Goal: Task Accomplishment & Management: Manage account settings

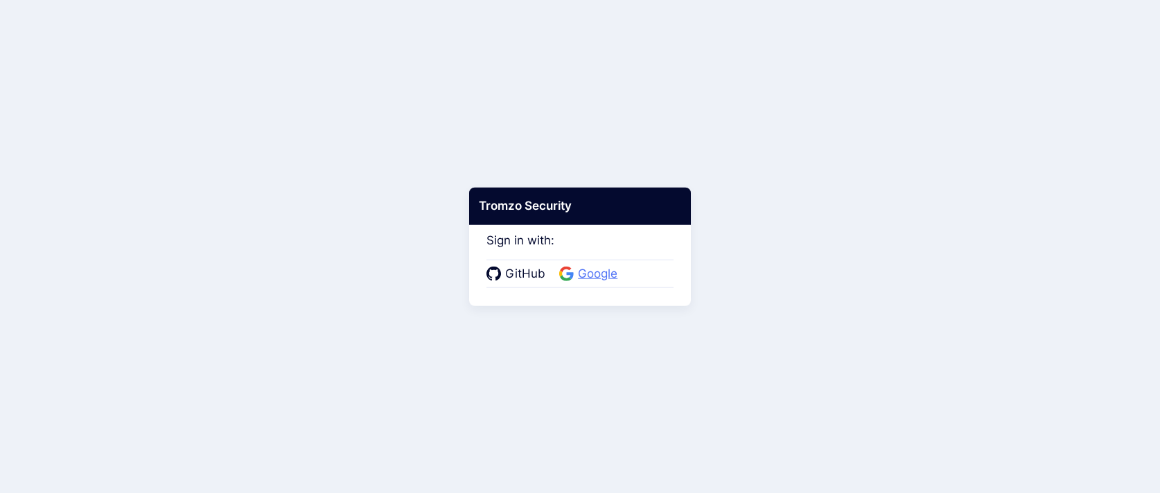
click at [597, 277] on span "Google" at bounding box center [598, 274] width 48 height 18
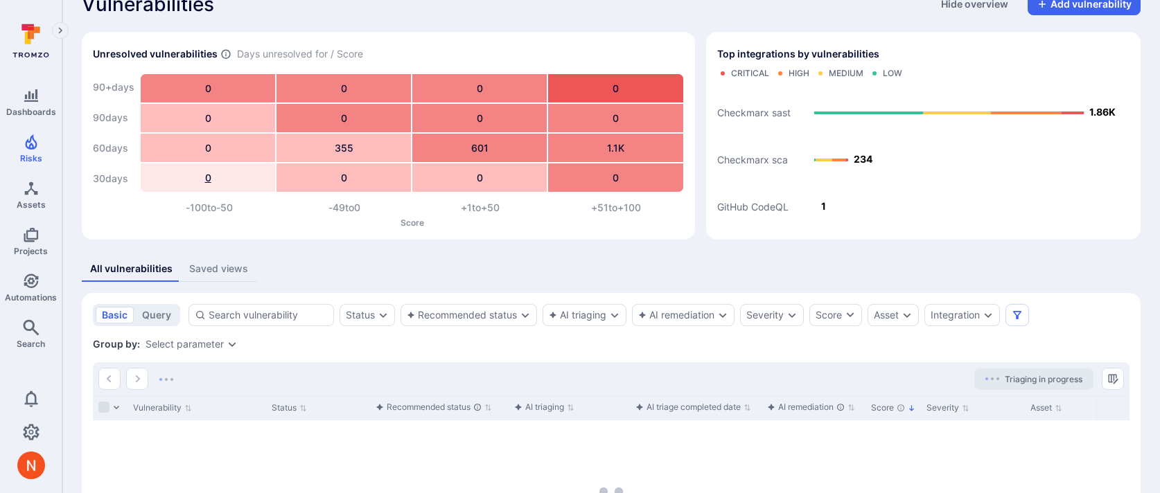
scroll to position [146, 0]
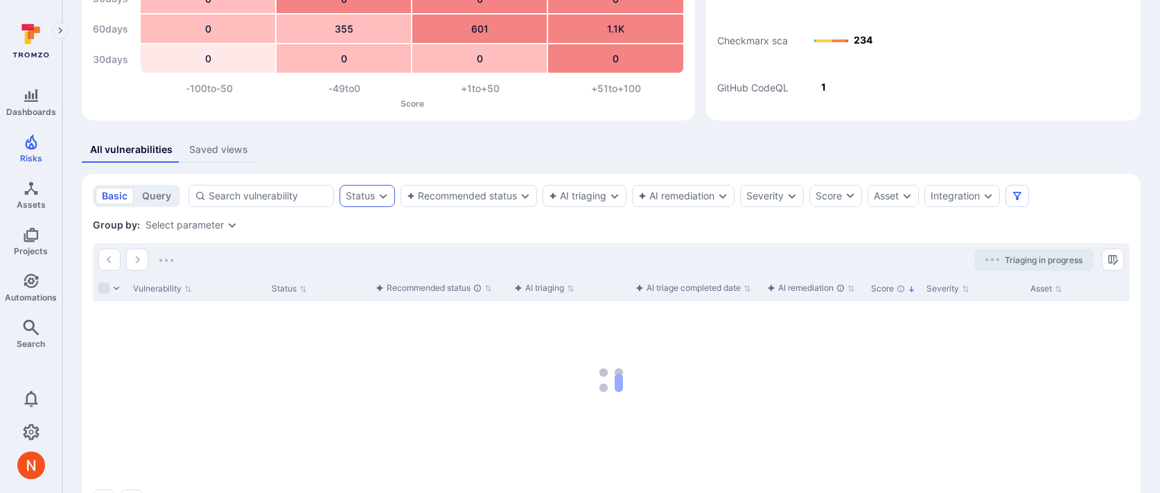
click at [355, 193] on div "Status" at bounding box center [360, 196] width 29 height 11
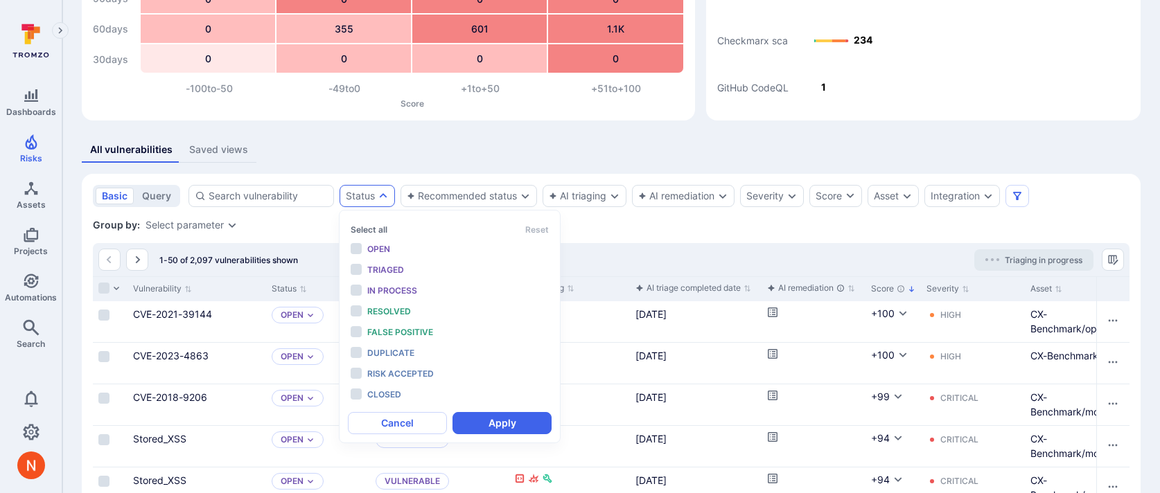
scroll to position [11, 0]
click at [30, 192] on icon "Assets" at bounding box center [31, 188] width 17 height 17
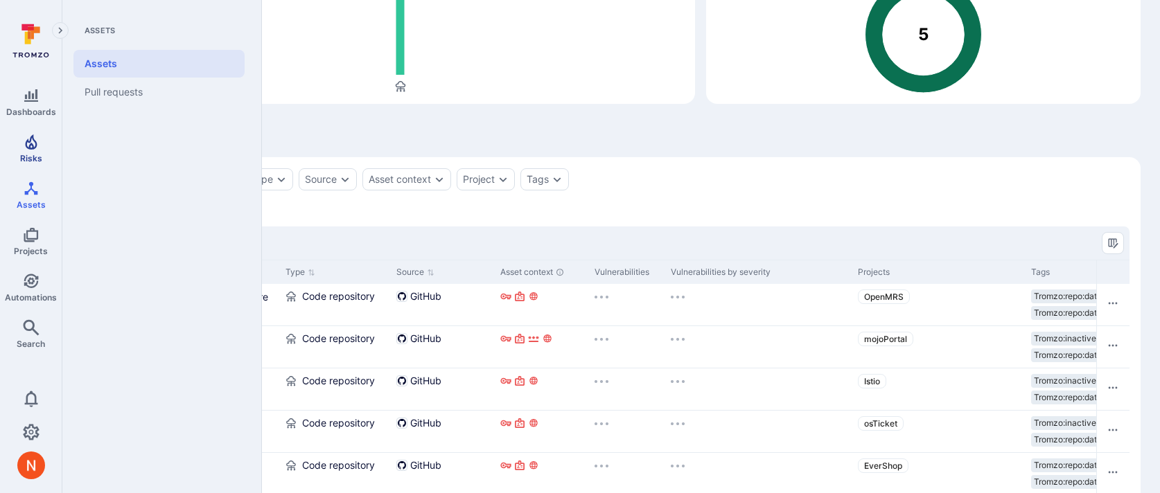
click at [18, 148] on link "Risks" at bounding box center [31, 148] width 62 height 41
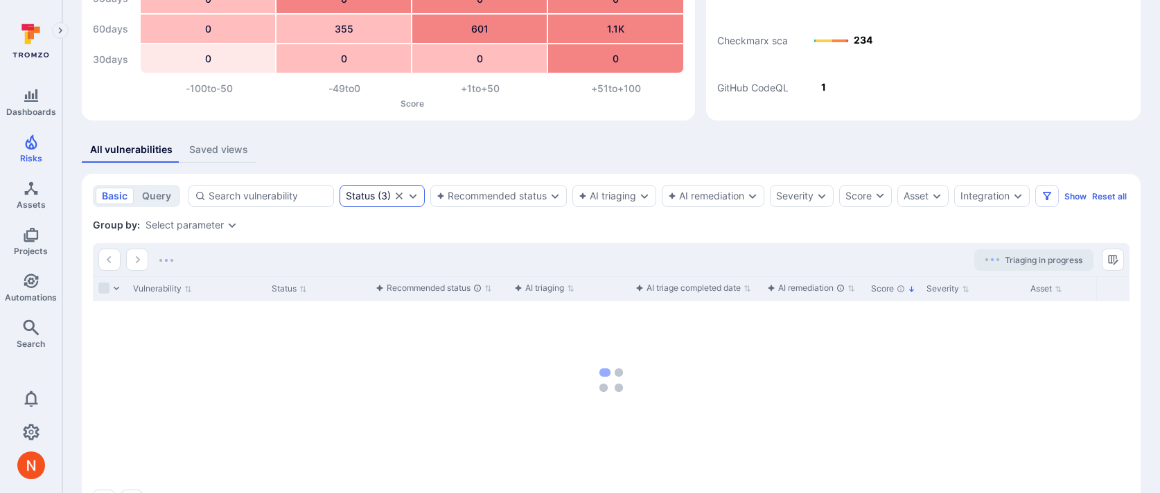
scroll to position [211, 0]
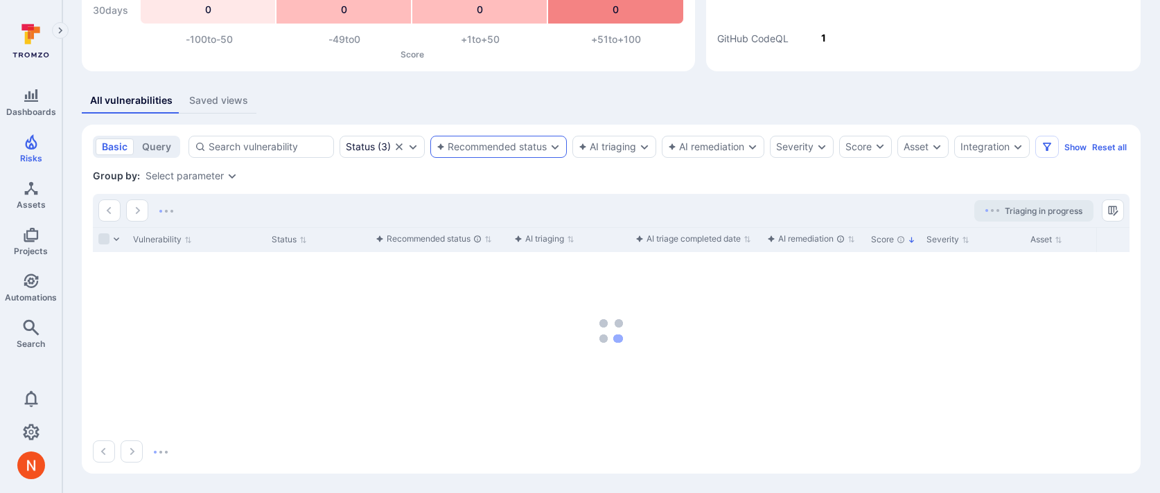
click at [550, 141] on icon "Expand dropdown" at bounding box center [555, 146] width 11 height 11
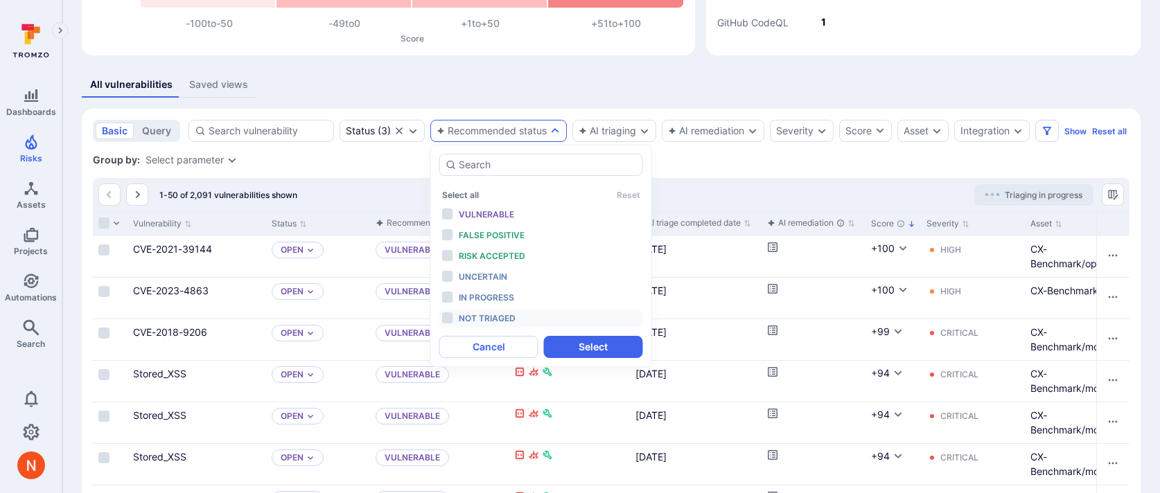
click at [509, 318] on span "Not triaged" at bounding box center [487, 318] width 57 height 10
click at [569, 344] on button "Select" at bounding box center [593, 347] width 99 height 22
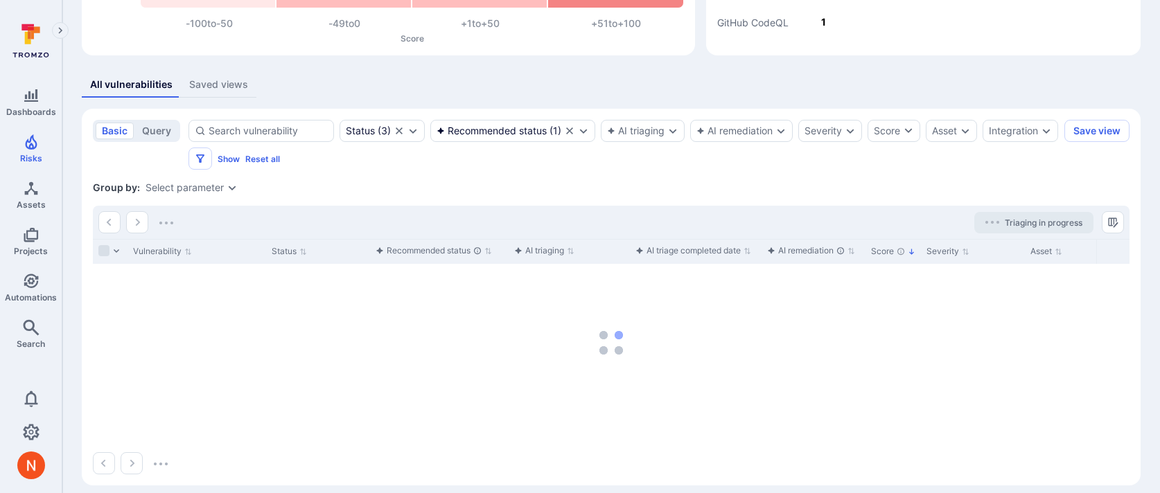
click at [190, 182] on div "Group by: Select parameter" at bounding box center [611, 188] width 1037 height 14
click at [186, 191] on div "Select parameter" at bounding box center [185, 187] width 78 height 11
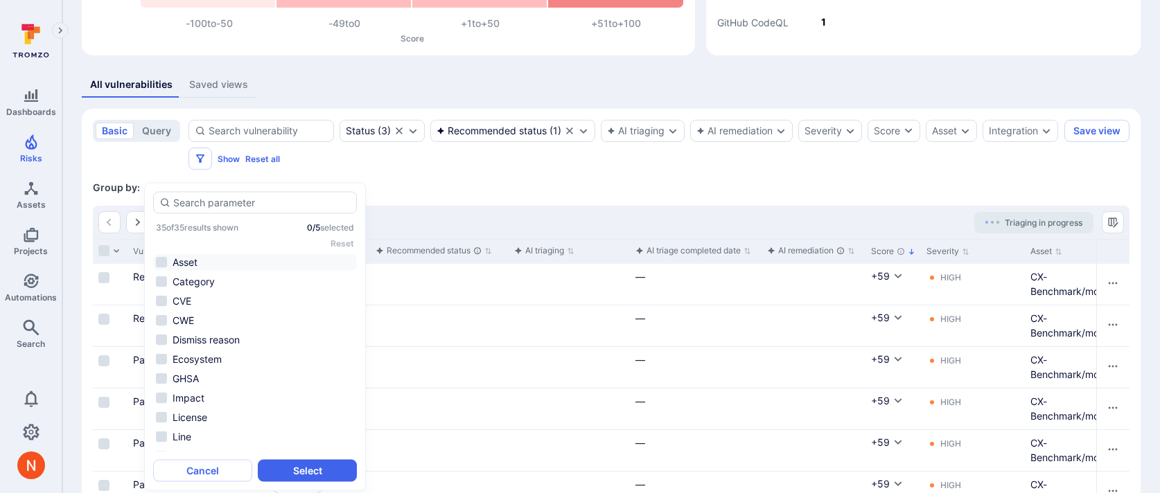
click at [191, 256] on li "Asset" at bounding box center [255, 262] width 204 height 17
click at [322, 467] on button "Select" at bounding box center [307, 470] width 99 height 22
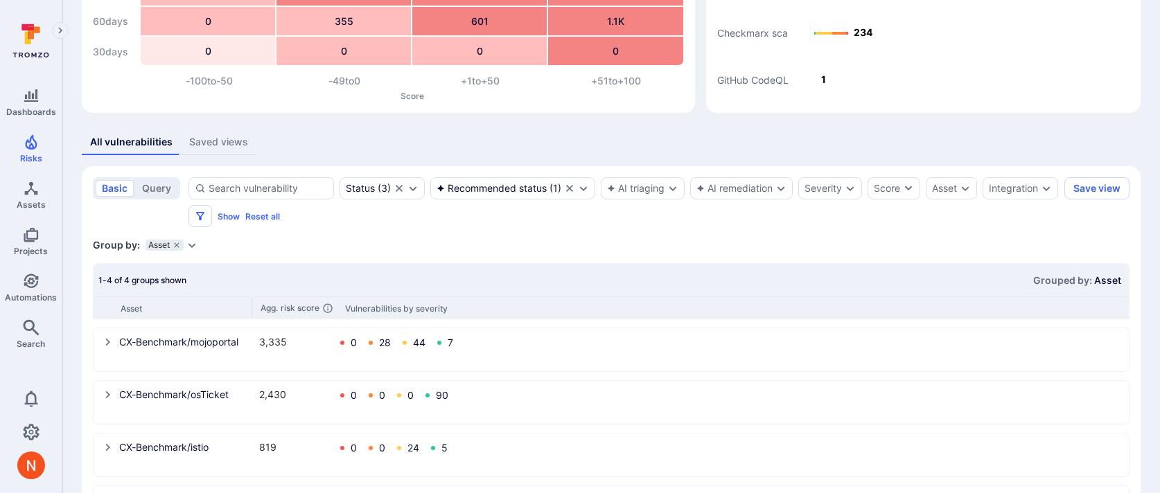
scroll to position [220, 0]
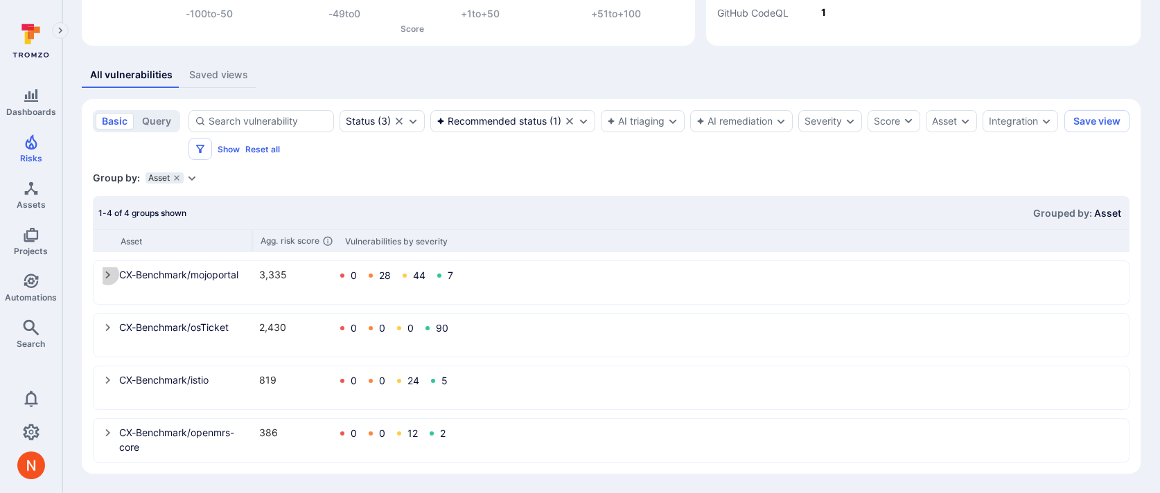
click at [107, 277] on icon "select group" at bounding box center [107, 276] width 5 height 8
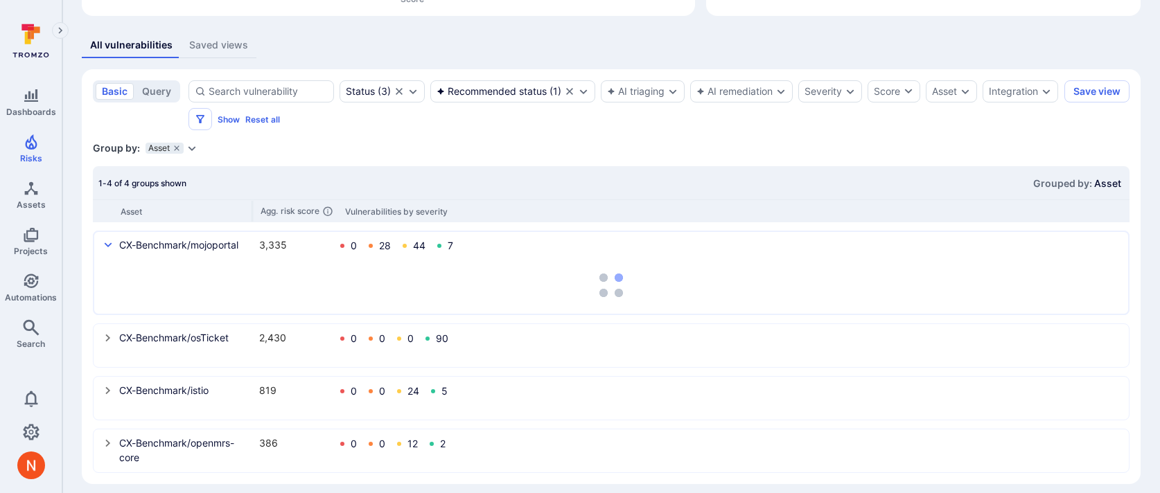
click at [106, 342] on icon "select group" at bounding box center [108, 338] width 11 height 11
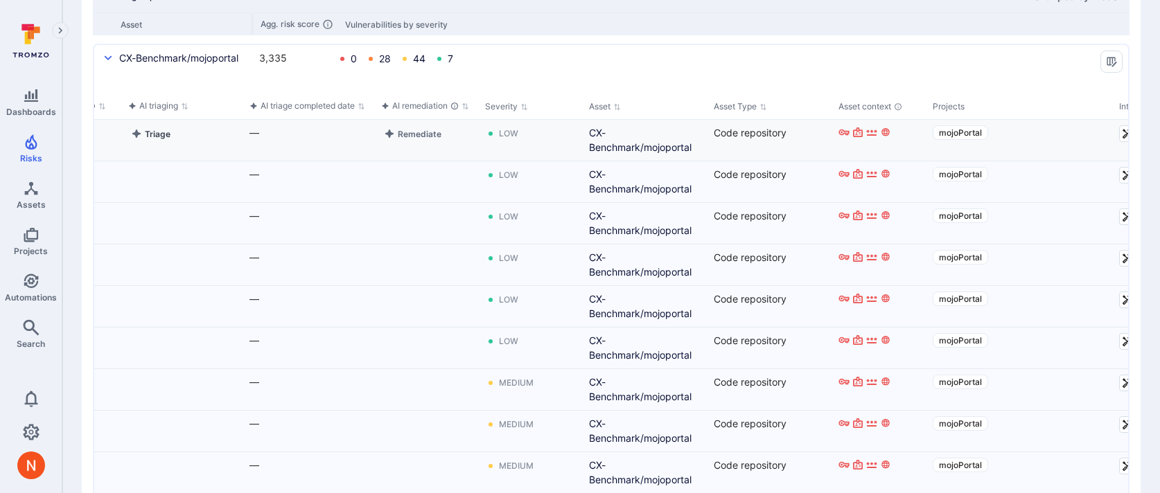
scroll to position [0, 0]
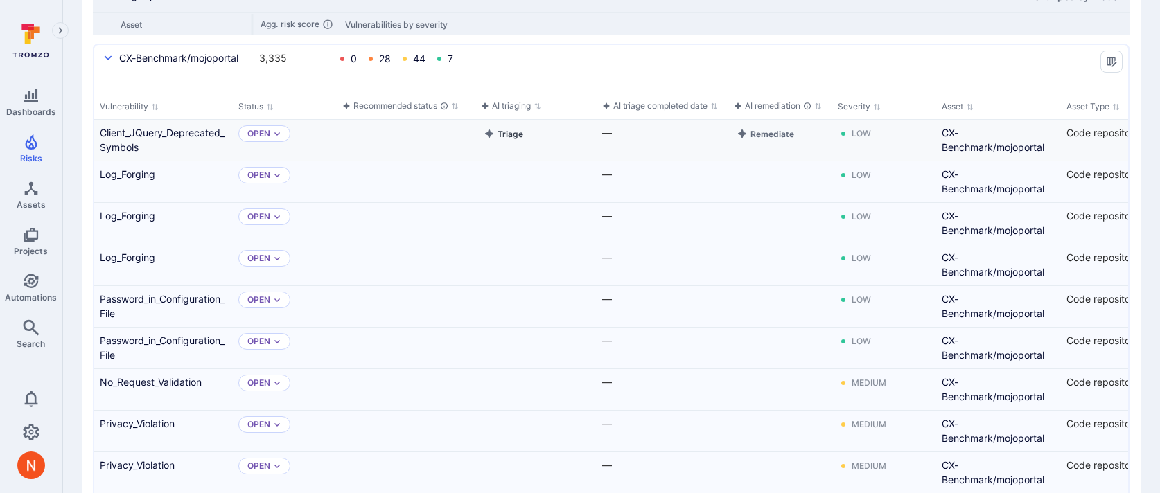
click at [505, 133] on button "Triage" at bounding box center [503, 133] width 45 height 17
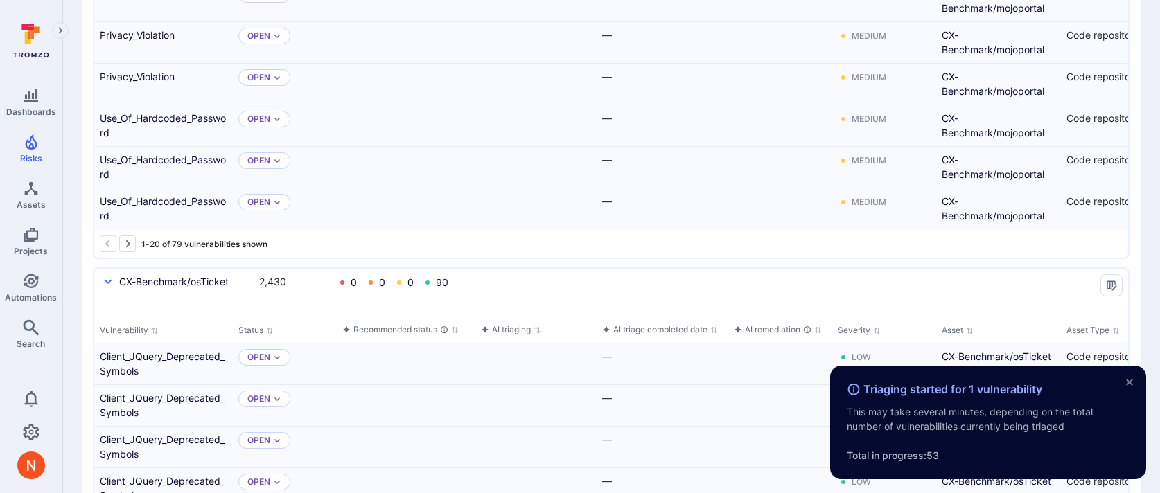
scroll to position [1167, 0]
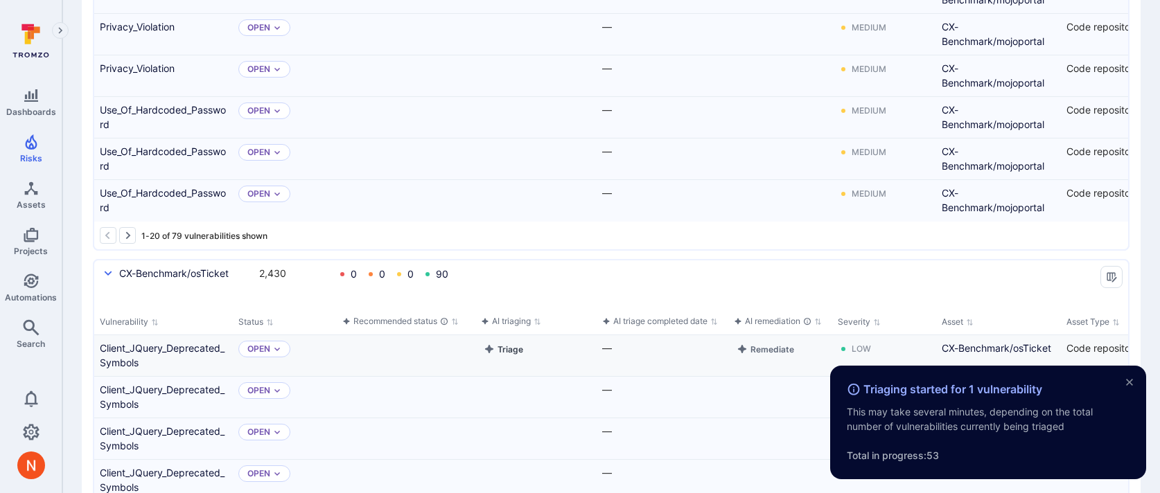
click at [514, 353] on button "Triage" at bounding box center [503, 349] width 45 height 17
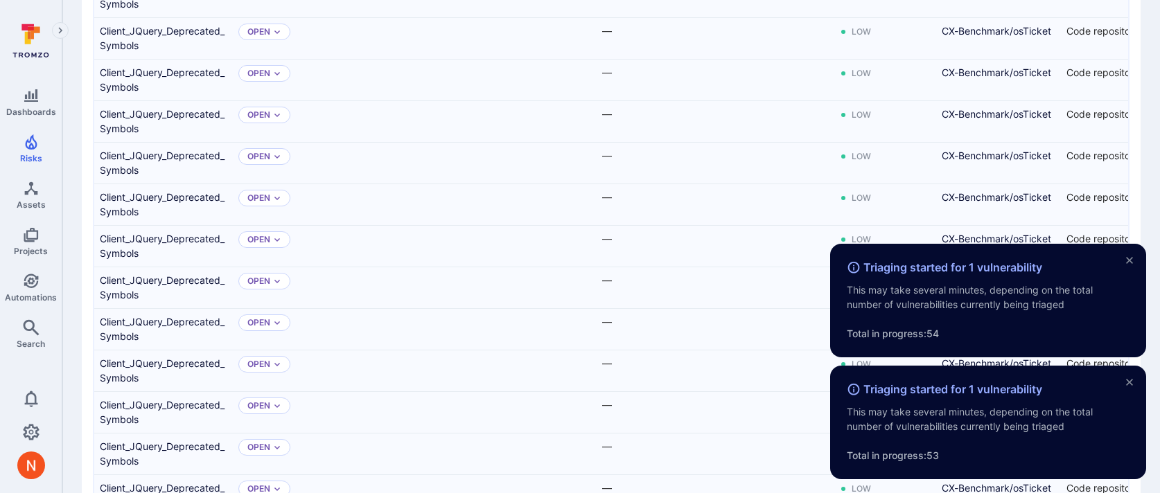
scroll to position [2006, 0]
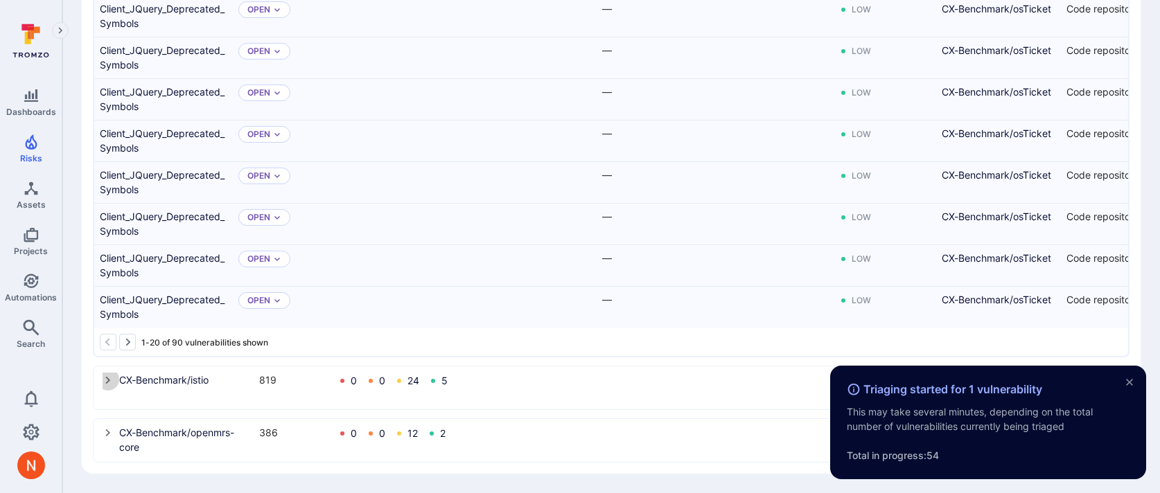
click at [103, 380] on icon "select group" at bounding box center [108, 380] width 11 height 11
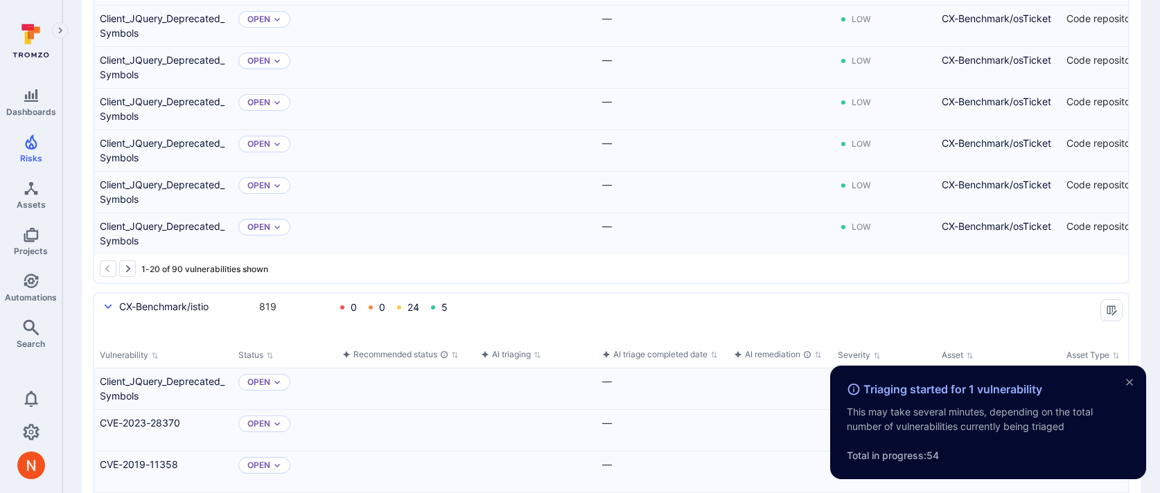
scroll to position [2164, 0]
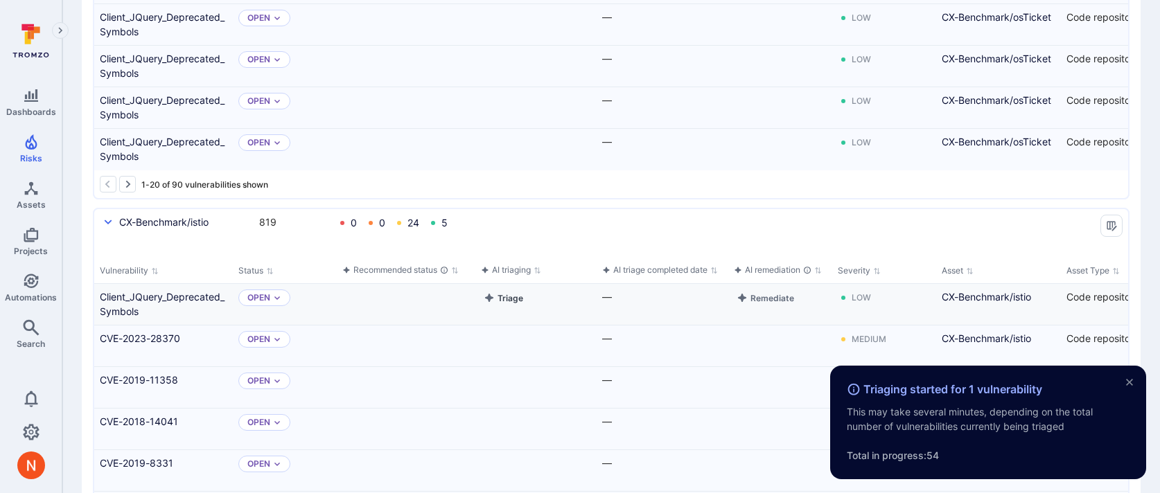
click at [505, 297] on button "Triage" at bounding box center [503, 298] width 45 height 17
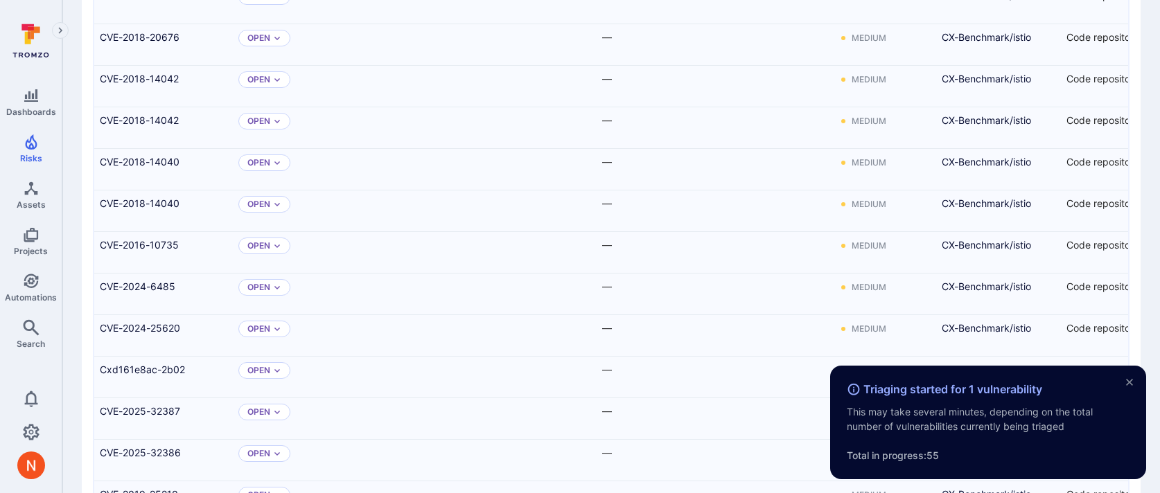
scroll to position [2898, 0]
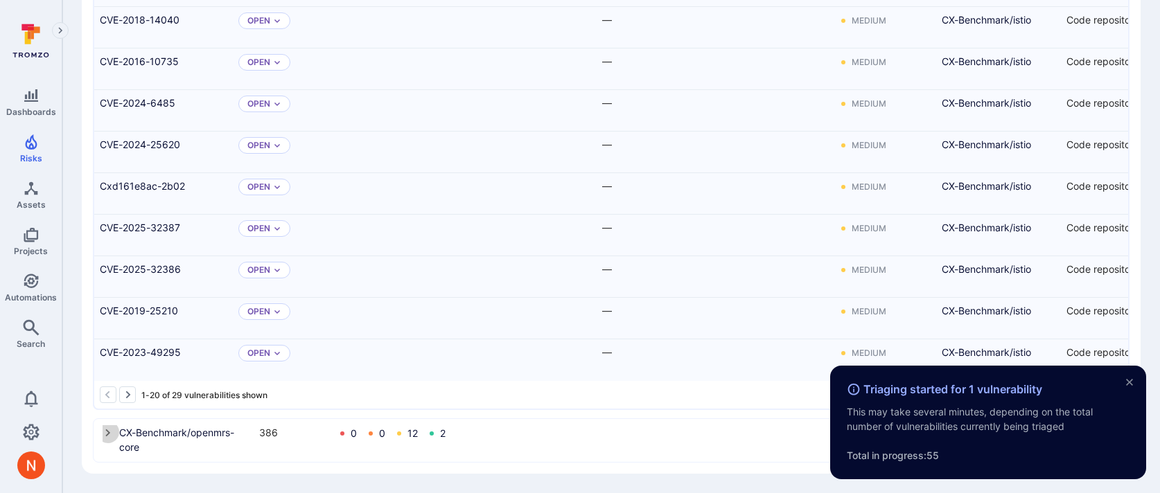
click at [105, 428] on icon "select group" at bounding box center [108, 433] width 11 height 11
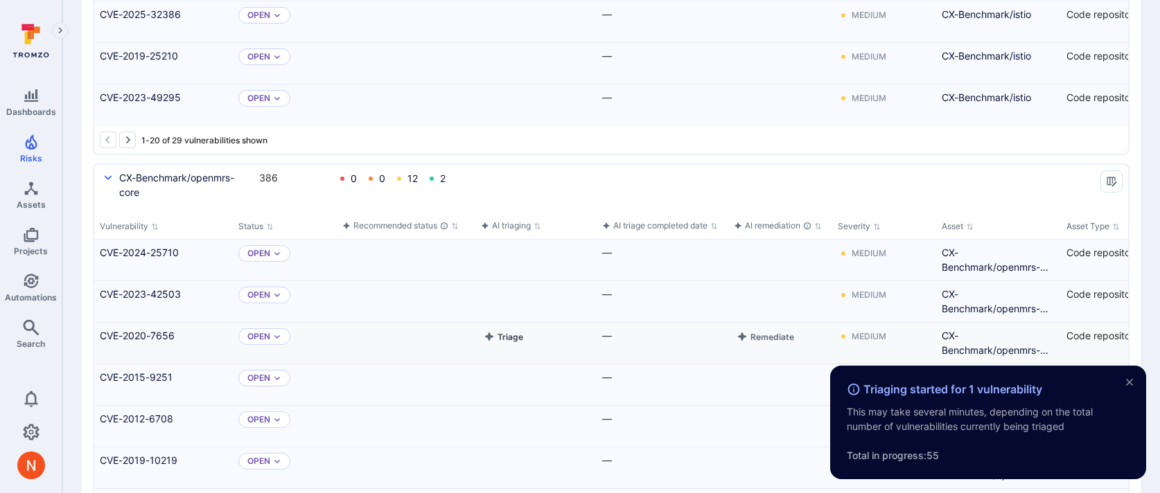
scroll to position [3154, 0]
click at [507, 253] on button "Triage" at bounding box center [503, 253] width 45 height 17
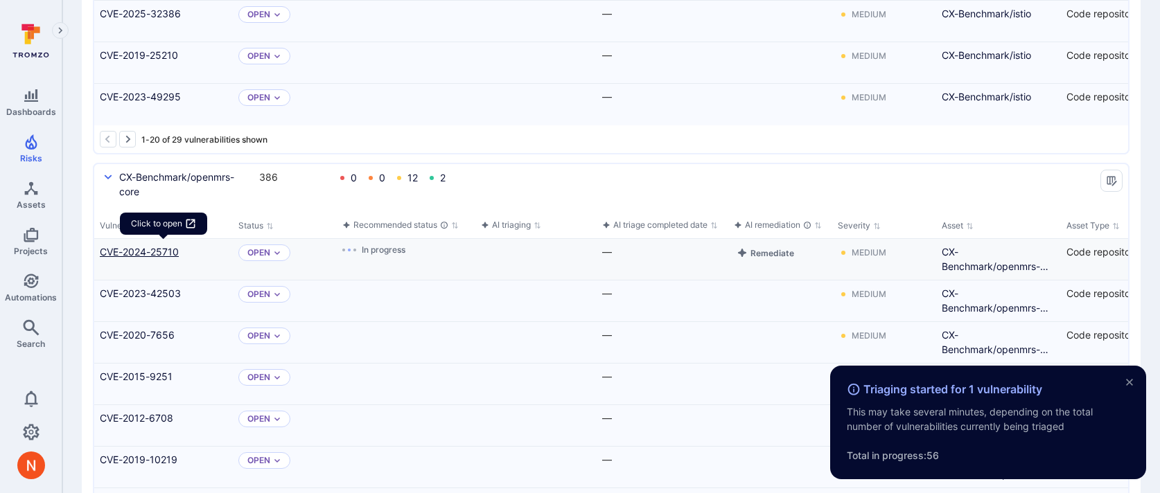
click at [171, 251] on link "CVE-2024-25710" at bounding box center [164, 252] width 128 height 15
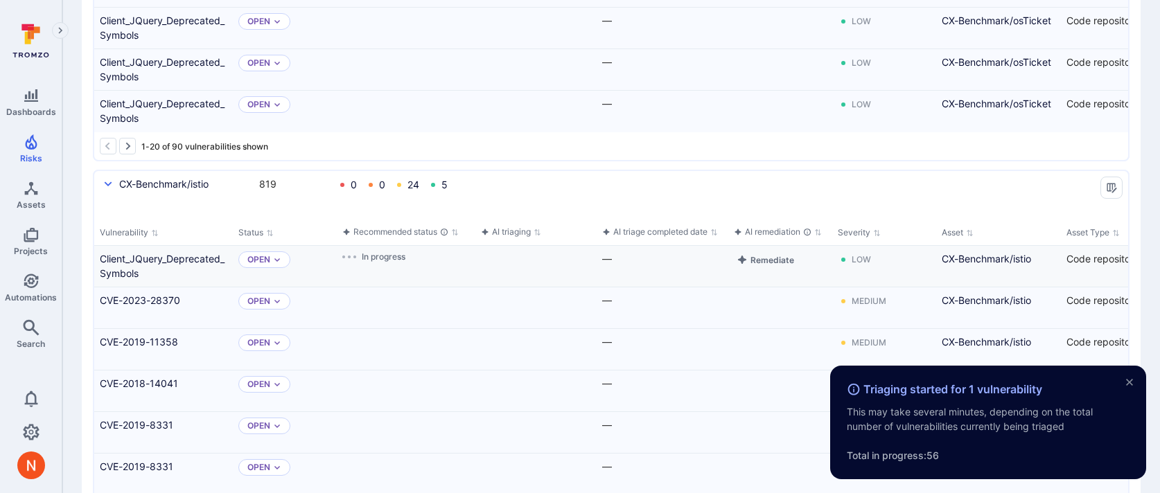
scroll to position [2191, 0]
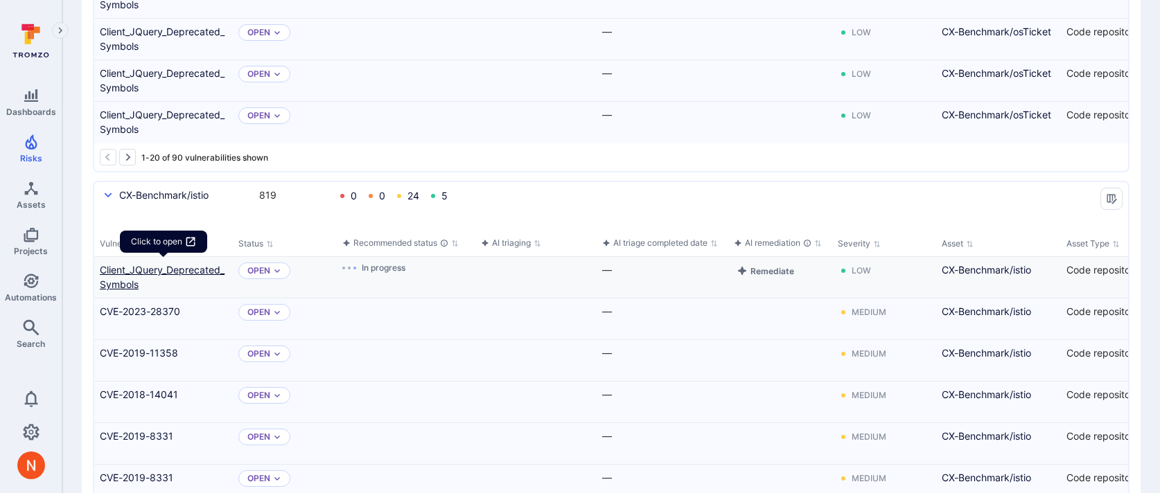
click at [170, 270] on link "Client_JQuery_Deprecated_Symbols" at bounding box center [164, 277] width 128 height 29
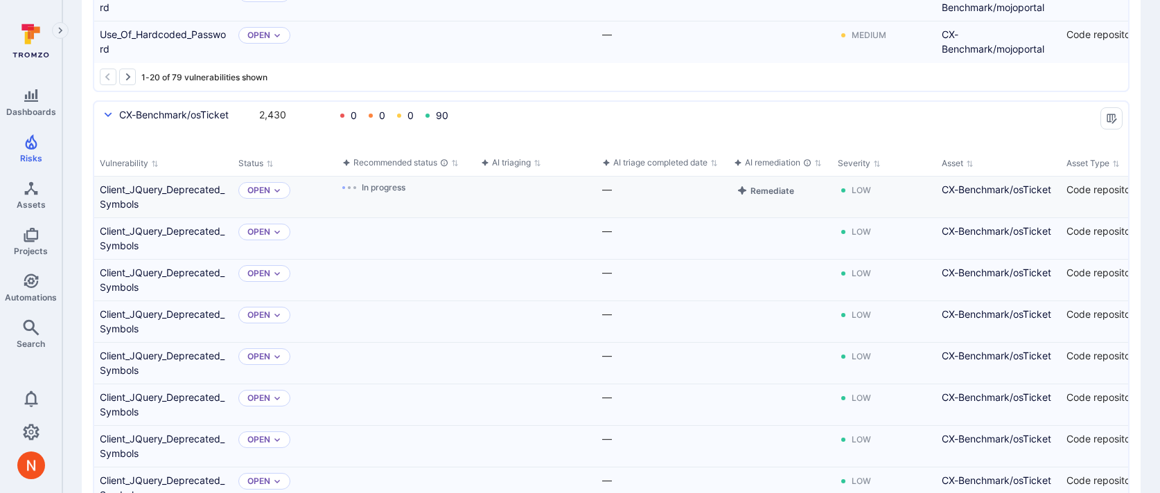
scroll to position [1279, 0]
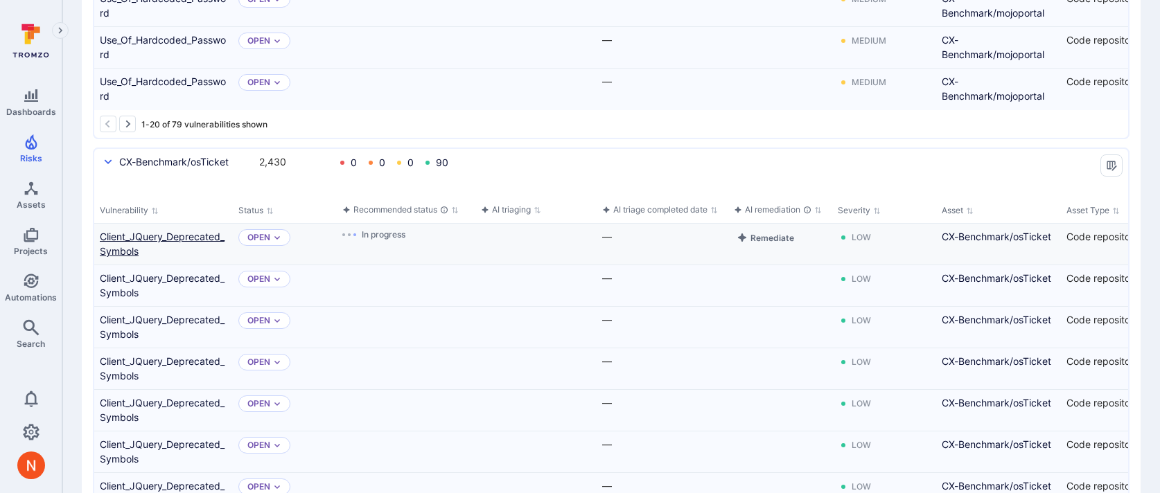
click at [179, 240] on link "Client_JQuery_Deprecated_Symbols" at bounding box center [164, 243] width 128 height 29
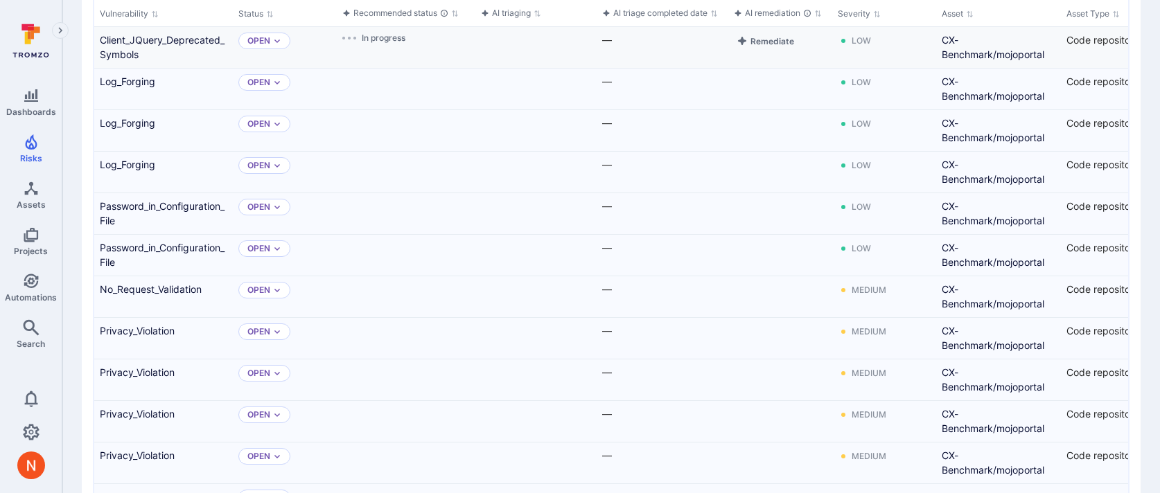
scroll to position [428, 0]
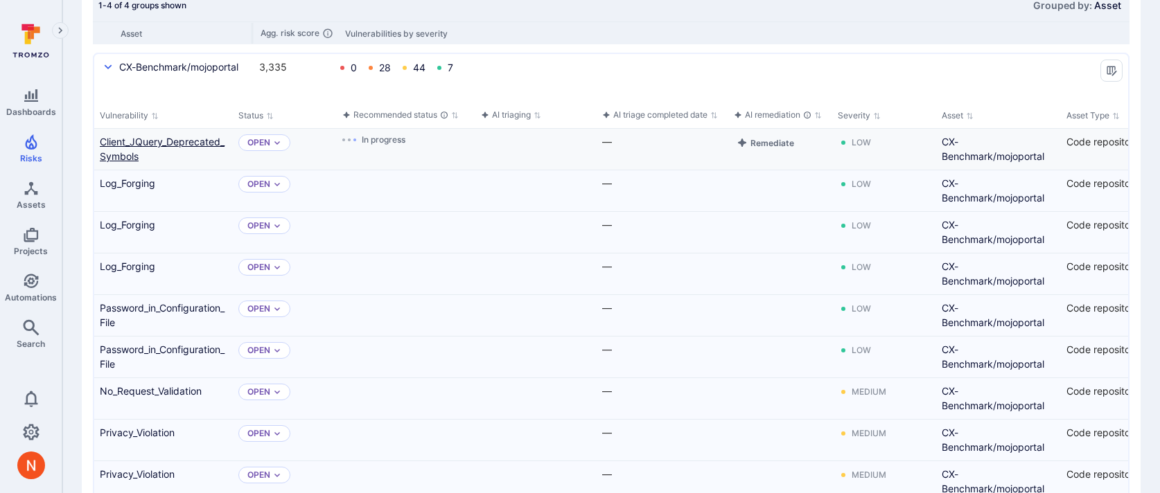
click at [177, 148] on link "Client_JQuery_Deprecated_Symbols" at bounding box center [164, 148] width 128 height 29
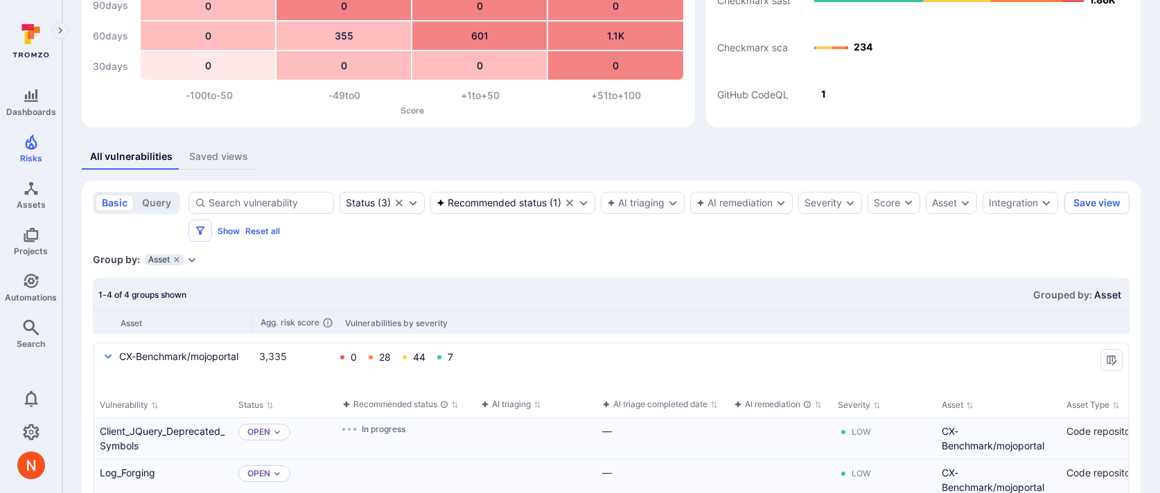
scroll to position [144, 0]
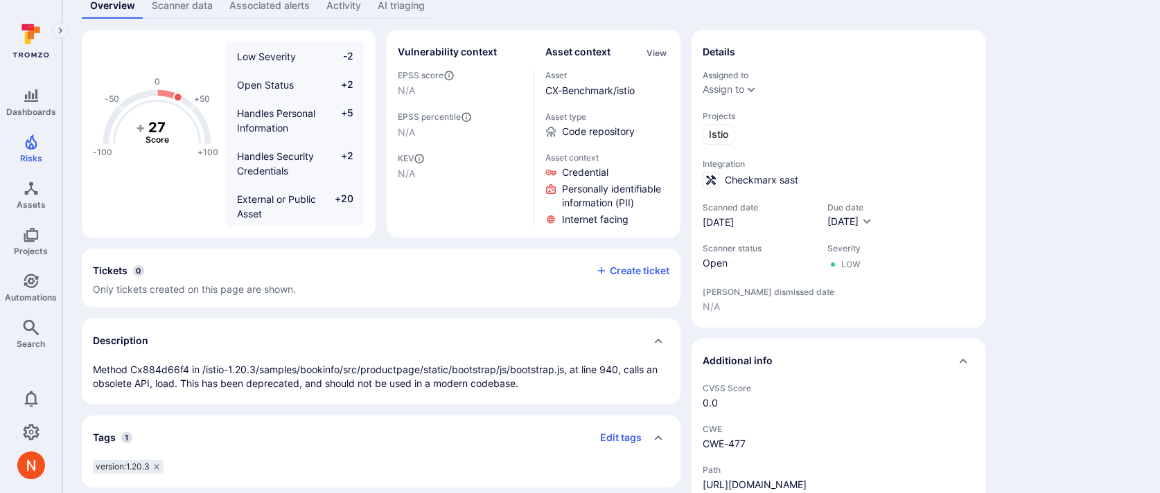
scroll to position [238, 0]
